Goal: Find specific fact: Find specific fact

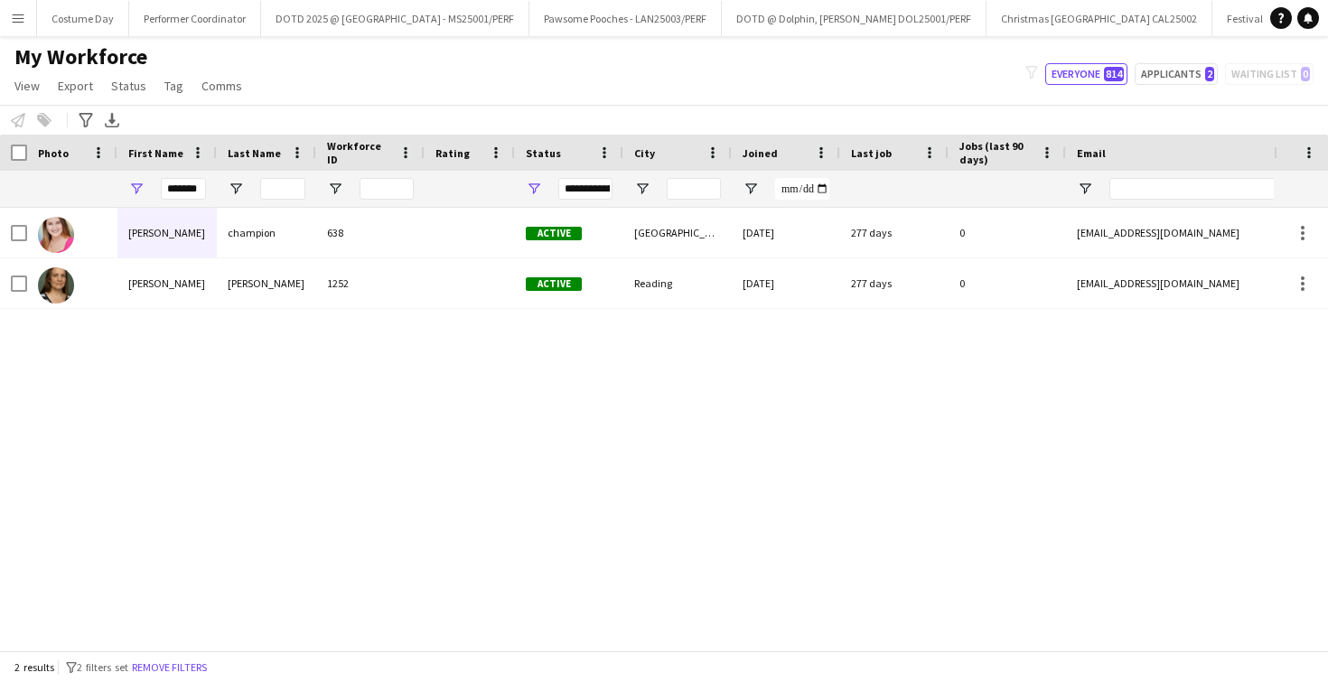
click at [22, 9] on button "Menu" at bounding box center [18, 18] width 36 height 36
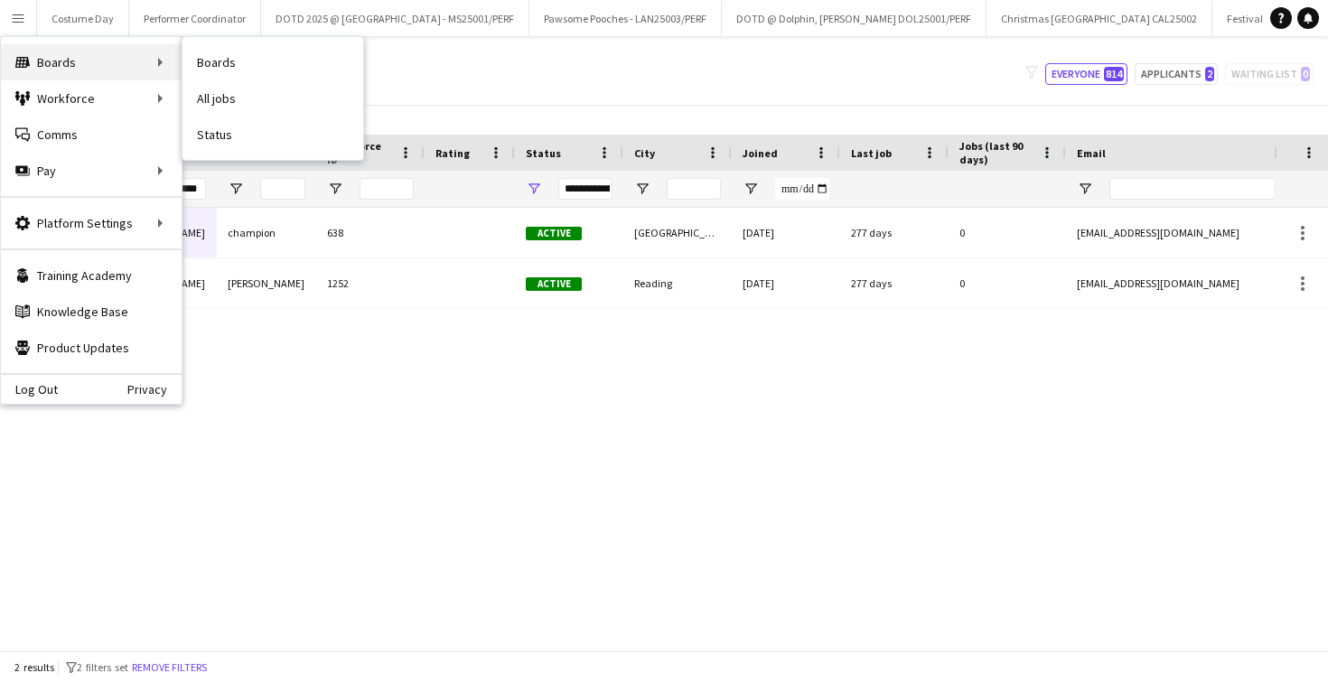
click at [172, 61] on div "Boards Boards" at bounding box center [91, 62] width 181 height 36
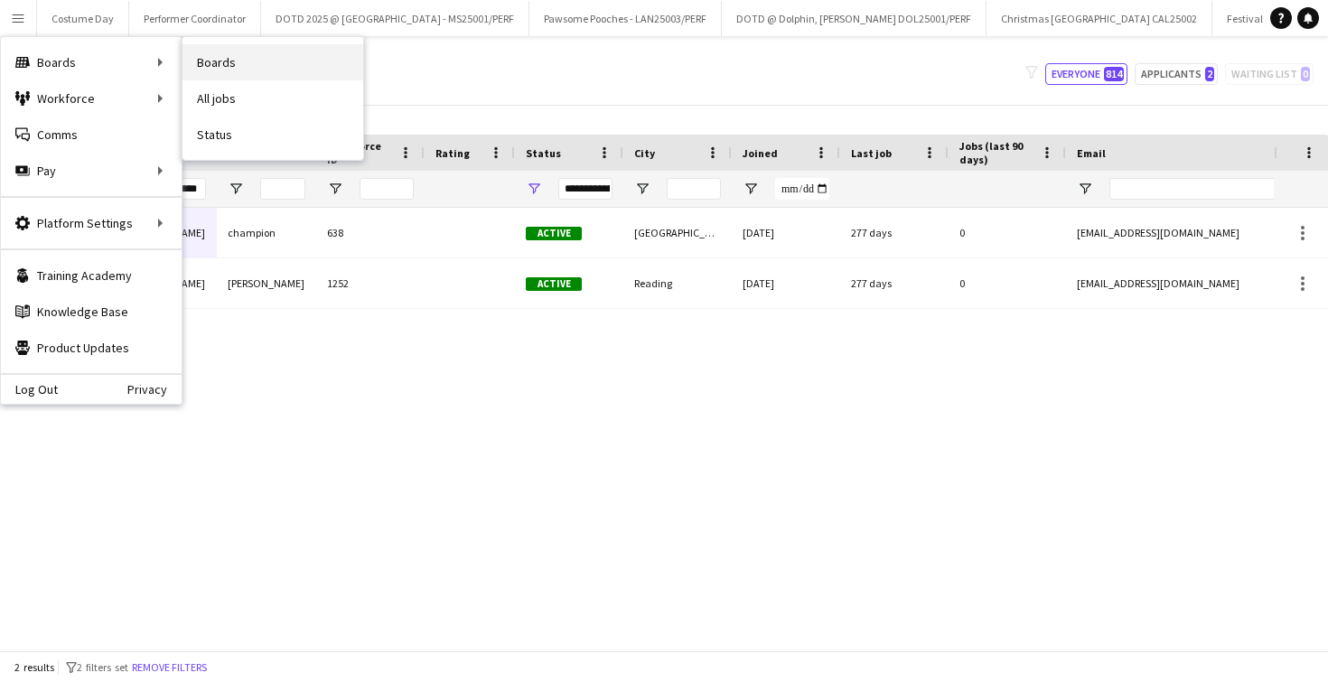
click at [209, 69] on link "Boards" at bounding box center [272, 62] width 181 height 36
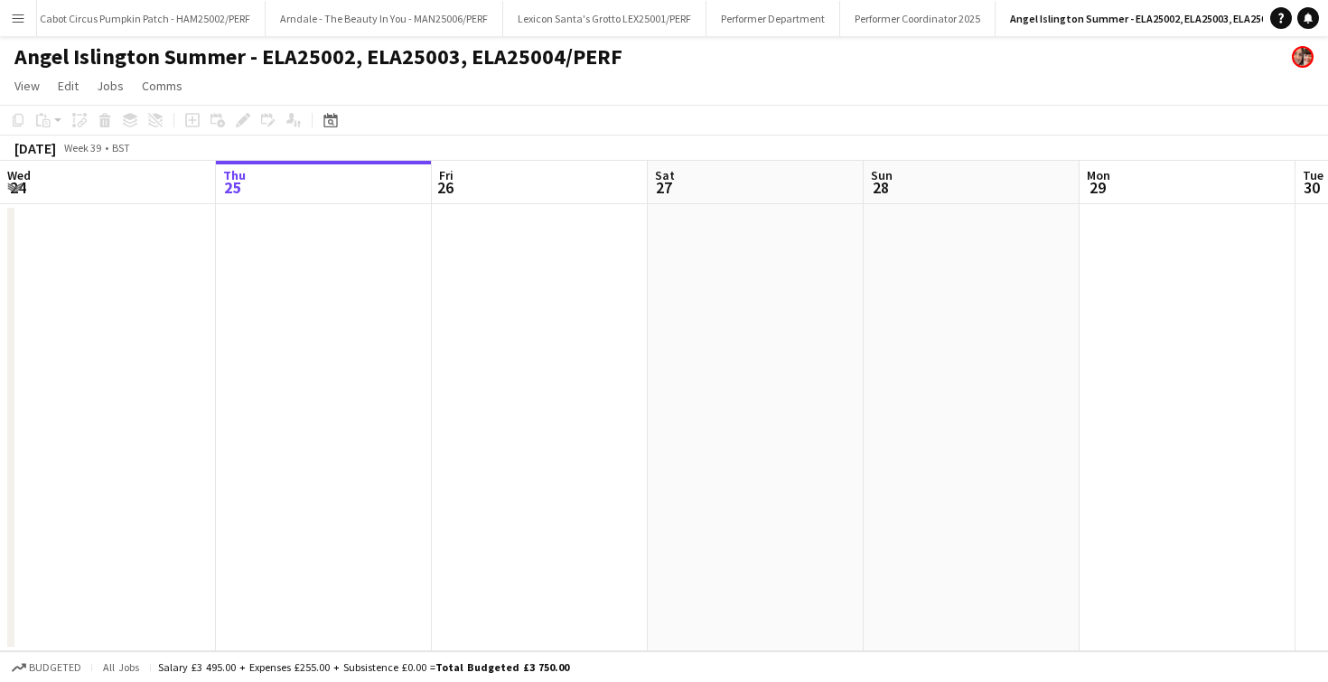
click at [19, 17] on app-icon "Menu" at bounding box center [18, 18] width 14 height 14
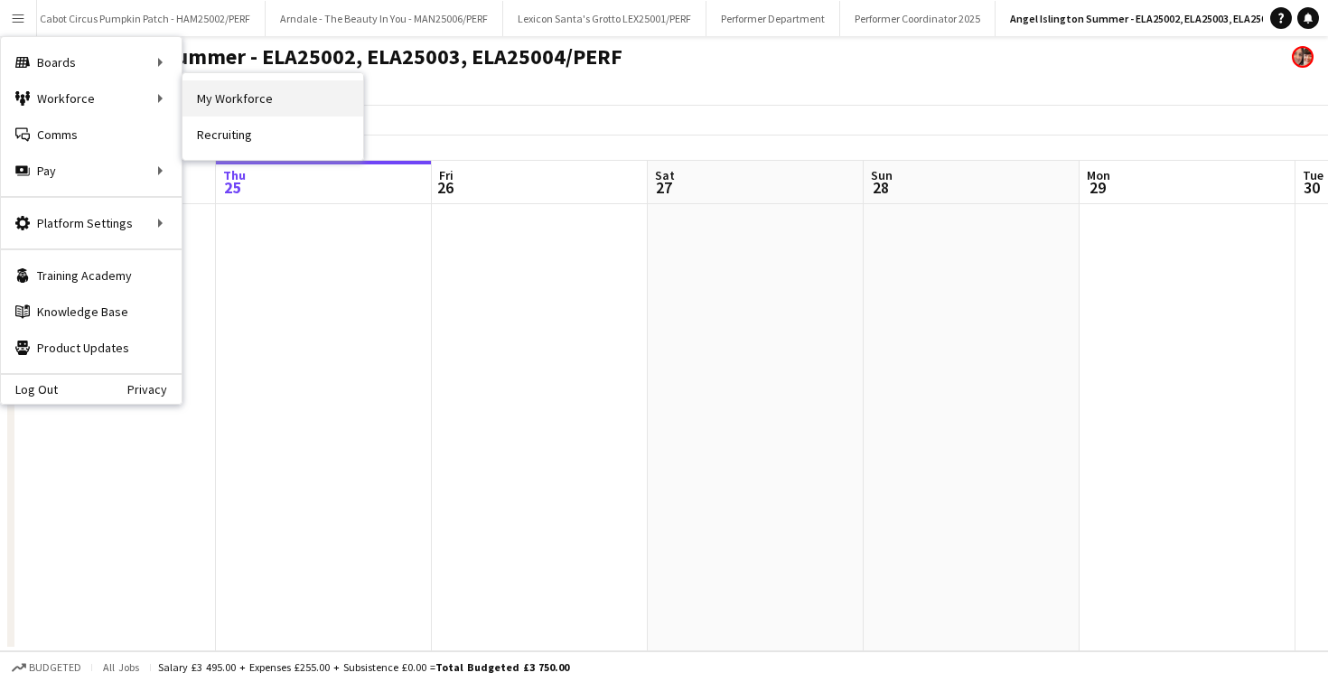
click at [302, 93] on link "My Workforce" at bounding box center [272, 98] width 181 height 36
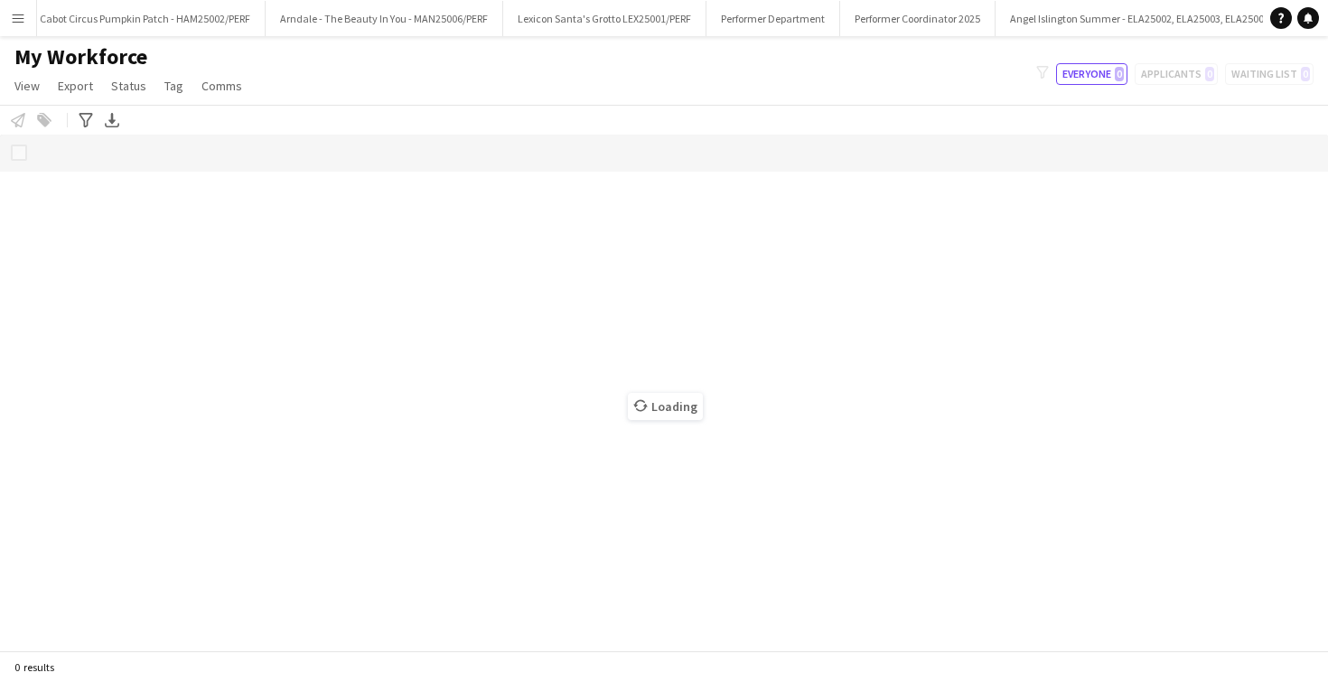
scroll to position [0, 1419]
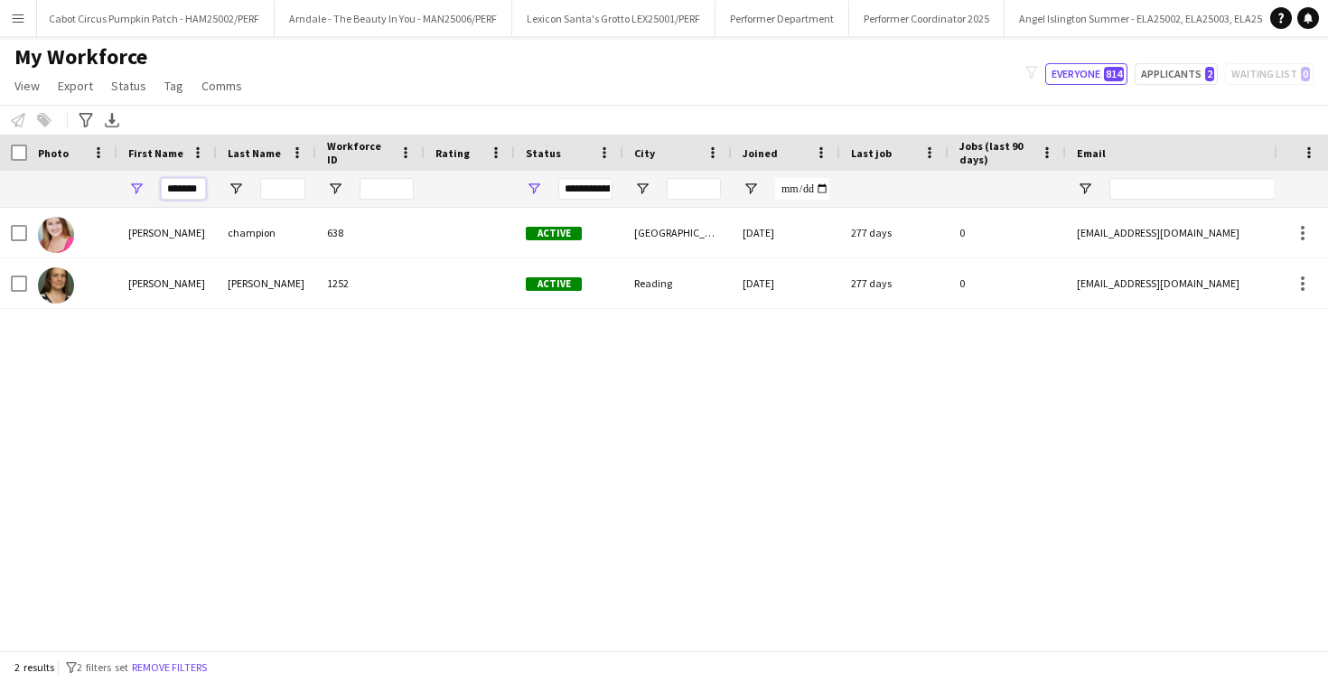
click at [182, 196] on input "*******" at bounding box center [183, 189] width 45 height 22
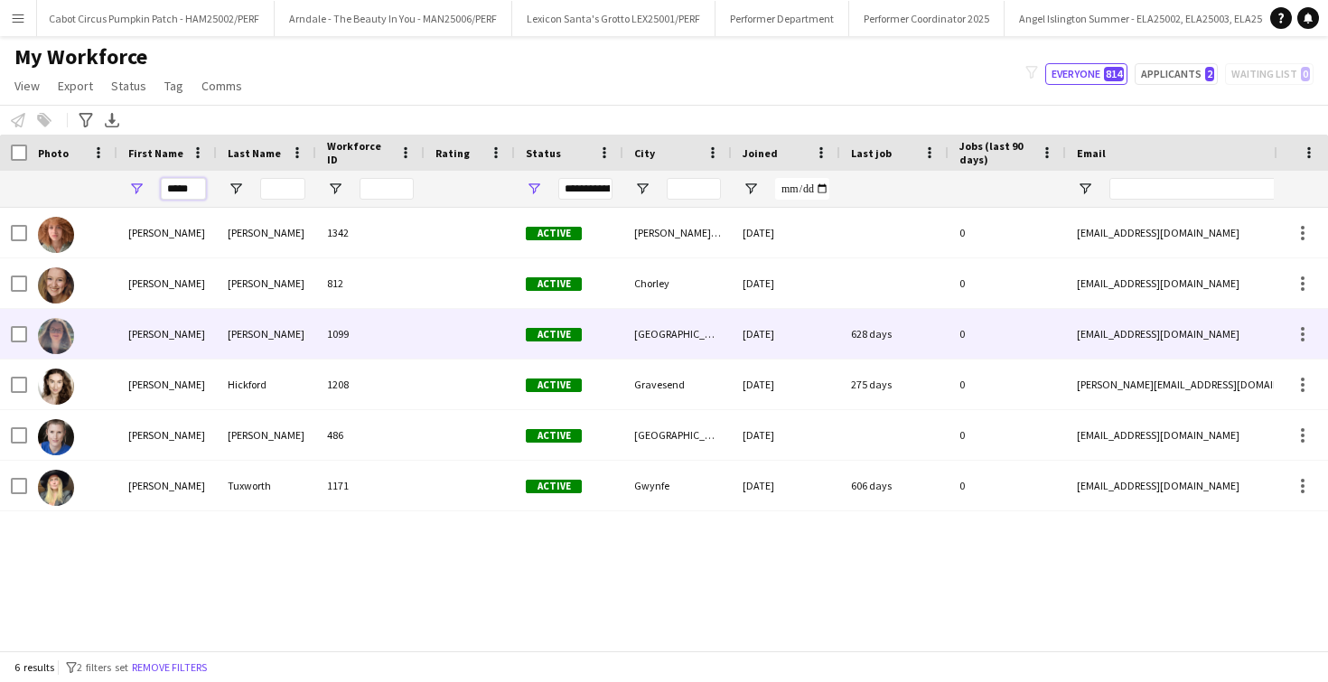
type input "*****"
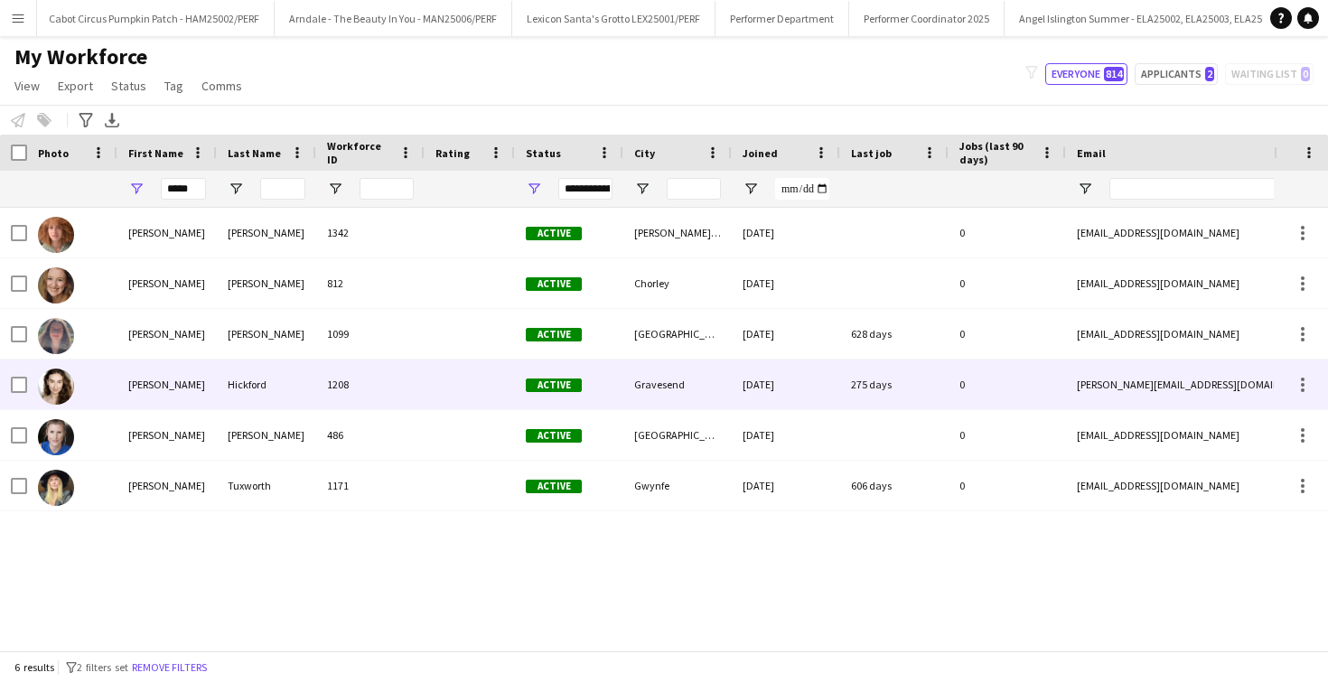
click at [202, 369] on div "Holly" at bounding box center [166, 385] width 99 height 50
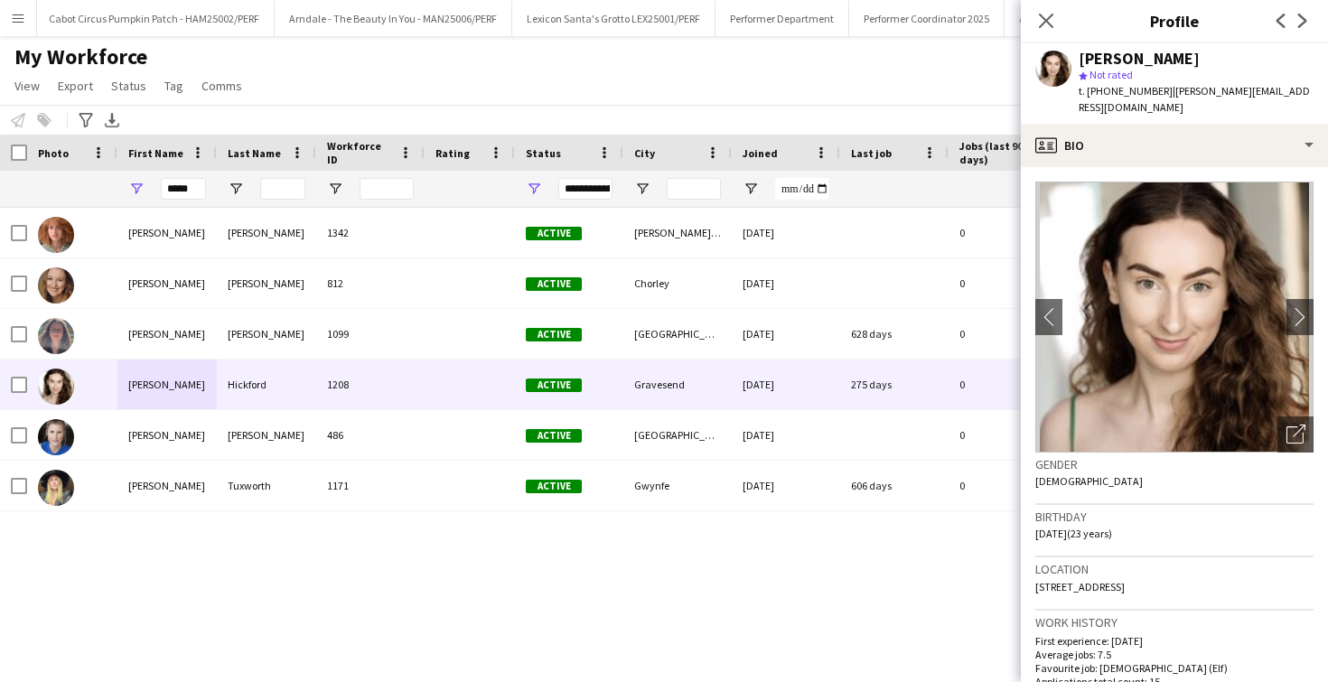
drag, startPoint x: 1202, startPoint y: 575, endPoint x: 1031, endPoint y: 575, distance: 171.6
click at [1031, 575] on app-crew-profile-bio "chevron-left chevron-right Open photos pop-in Gender Female Birthday 05-03-2002…" at bounding box center [1174, 424] width 307 height 515
copy span "75 Highview, Gravesend, DA13 0RR"
